Goal: Task Accomplishment & Management: Manage account settings

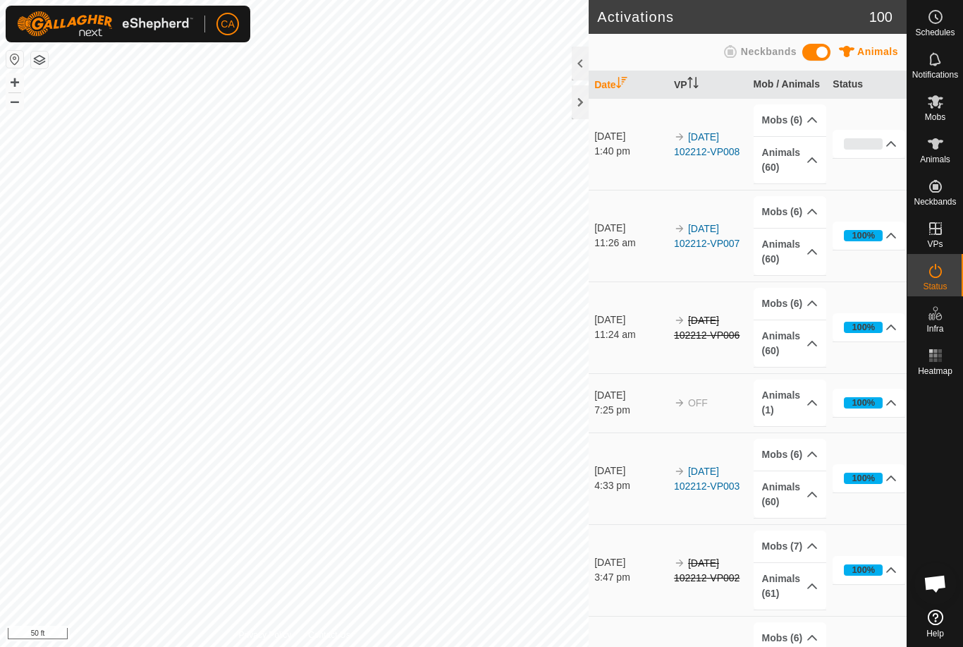
click at [578, 97] on div at bounding box center [580, 102] width 17 height 34
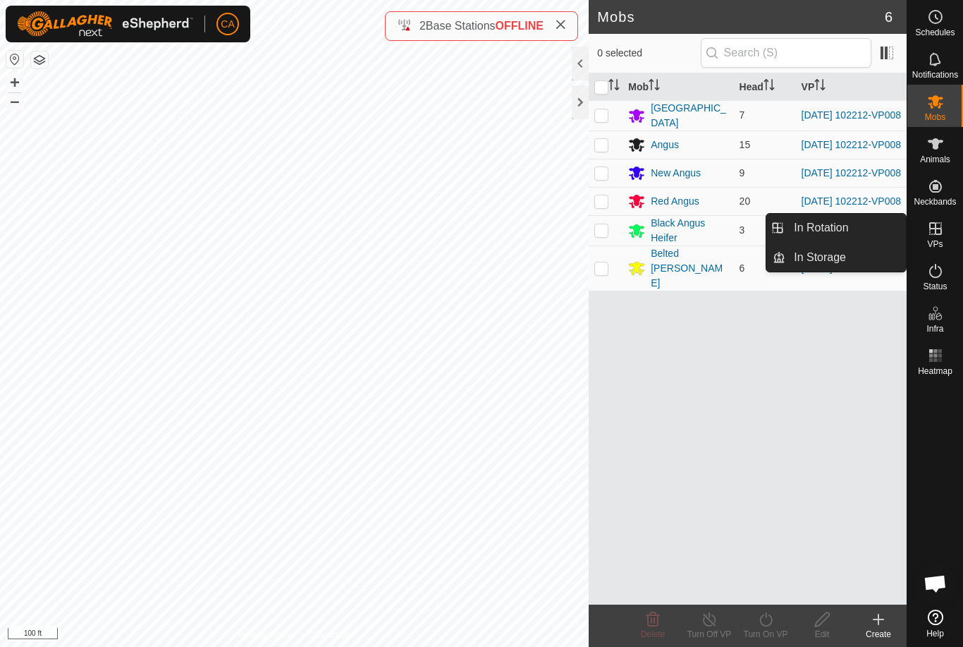
click at [867, 227] on link "In Rotation" at bounding box center [846, 228] width 121 height 28
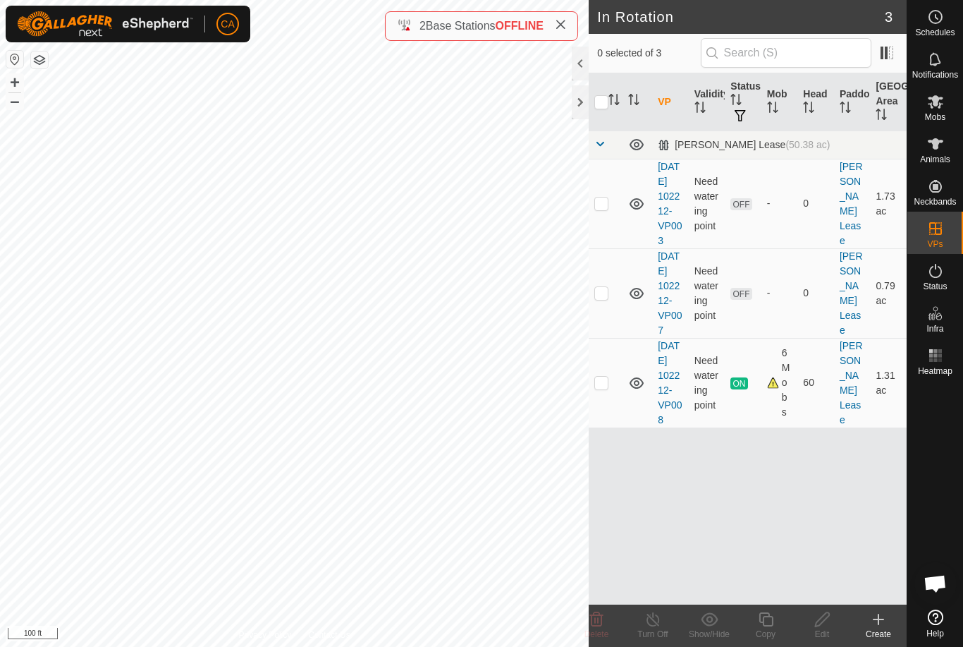
click at [606, 206] on p-checkbox at bounding box center [601, 202] width 14 height 11
click at [609, 209] on p-checkbox at bounding box center [601, 202] width 14 height 11
checkbox input "false"
click at [607, 298] on p-checkbox at bounding box center [601, 292] width 14 height 11
click at [602, 636] on span "Delete" at bounding box center [597, 634] width 25 height 10
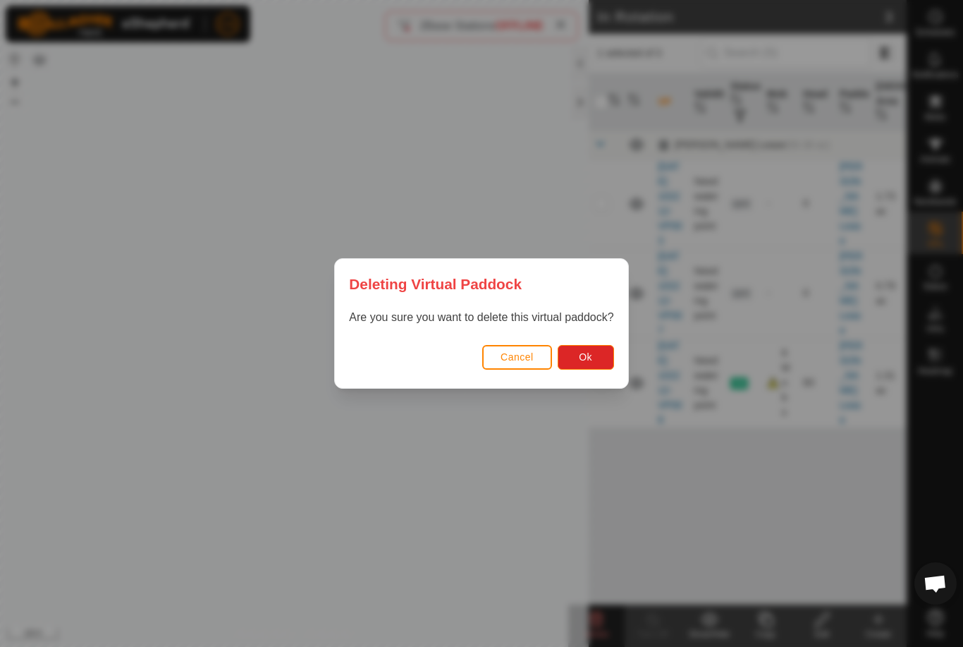
click at [581, 348] on button "Ok" at bounding box center [586, 357] width 56 height 25
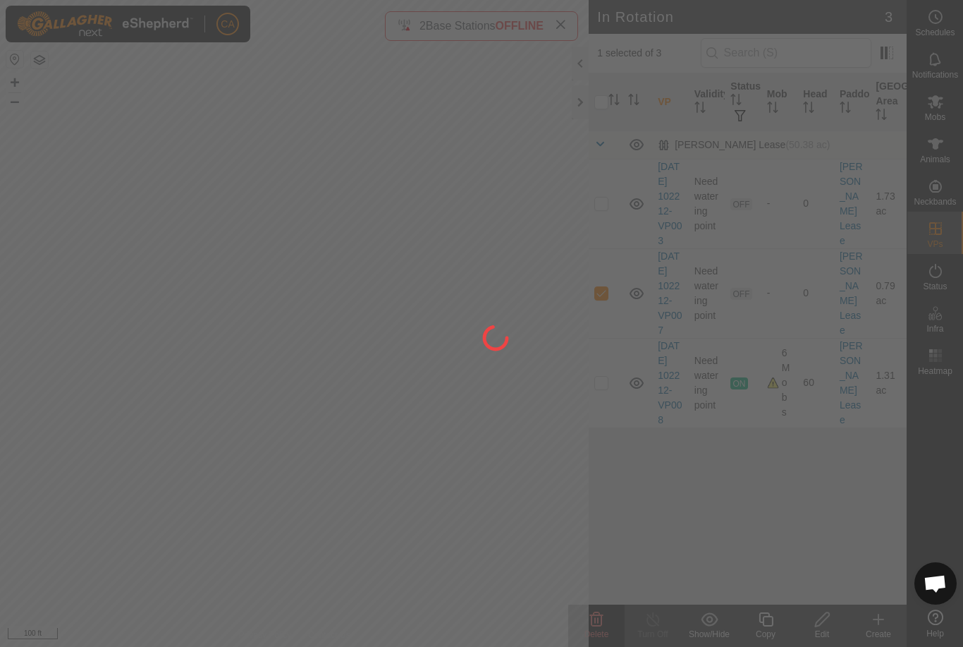
checkbox input "false"
